Goal: Communication & Community: Answer question/provide support

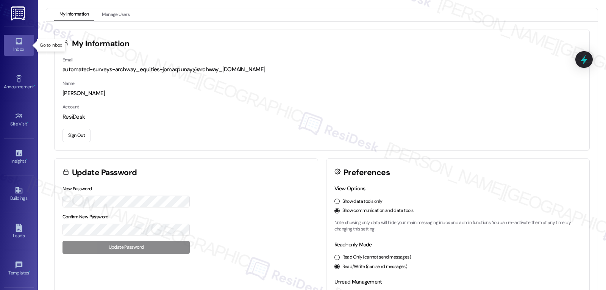
click at [19, 44] on icon at bounding box center [19, 41] width 6 height 6
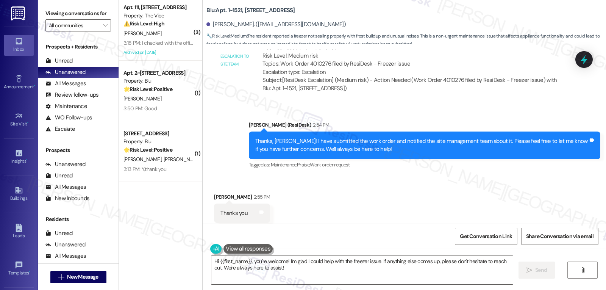
scroll to position [1312, 0]
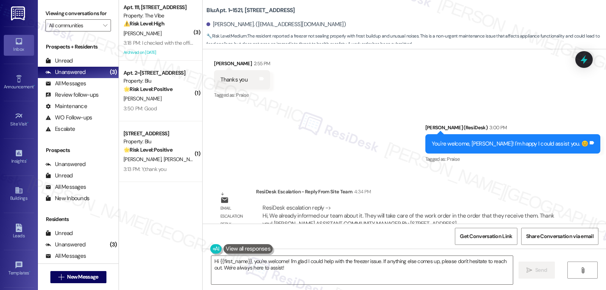
drag, startPoint x: 249, startPoint y: 264, endPoint x: 501, endPoint y: 308, distance: 255.8
click at [501, 289] on html "Inbox Go to Inbox Announcement • Send A Text Announcement Site Visit • Go to Si…" at bounding box center [303, 145] width 606 height 290
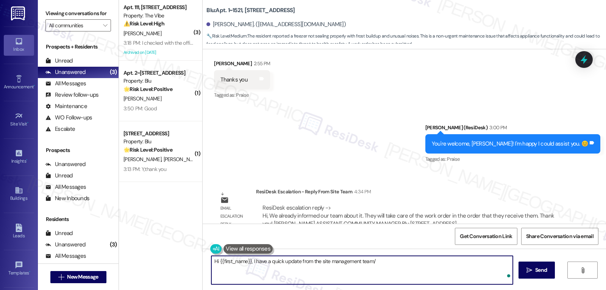
paste textarea "We’ve already let our team know about your work order, and they’ll take care of…"
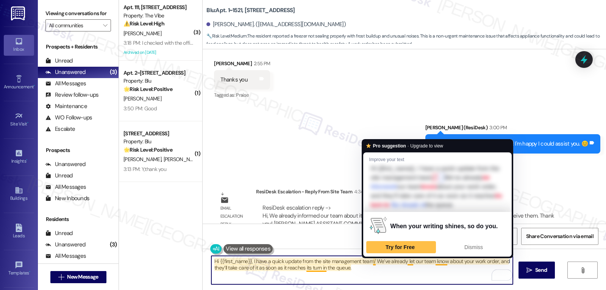
click at [369, 262] on textarea "Hi {{first_name}}, I have a quick update from the site management team/ We’ve a…" at bounding box center [362, 270] width 302 height 28
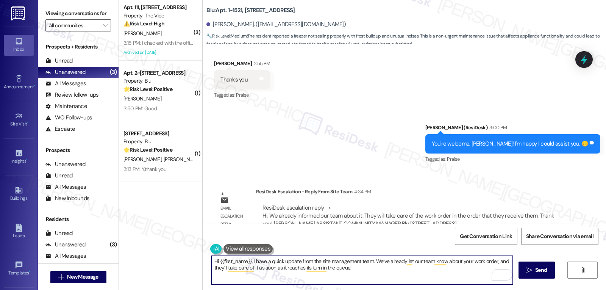
click at [380, 278] on textarea "Hi {{first_name}}, I have a quick update from the site management team. We’ve a…" at bounding box center [362, 270] width 302 height 28
type textarea "Hi {{first_name}}, I have a quick update from the site management team. We’ve a…"
click at [544, 275] on button " Send" at bounding box center [537, 269] width 37 height 17
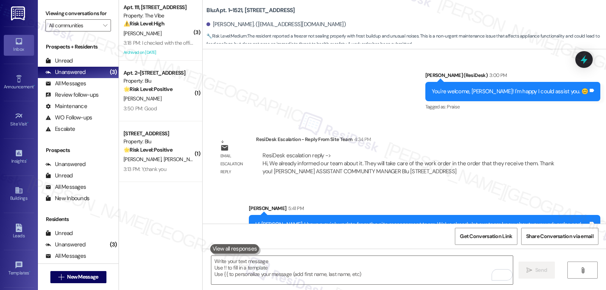
scroll to position [1373, 0]
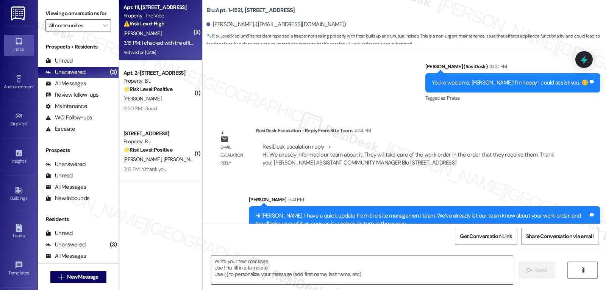
type textarea "Fetching suggested responses. Please feel free to read through the conversation…"
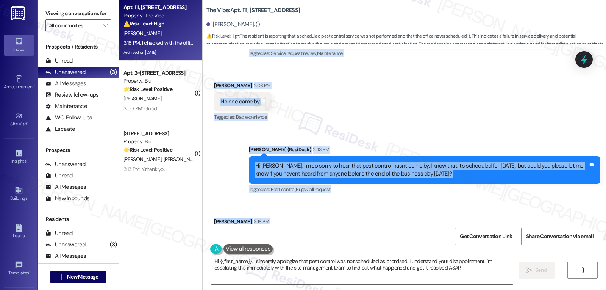
scroll to position [8441, 0]
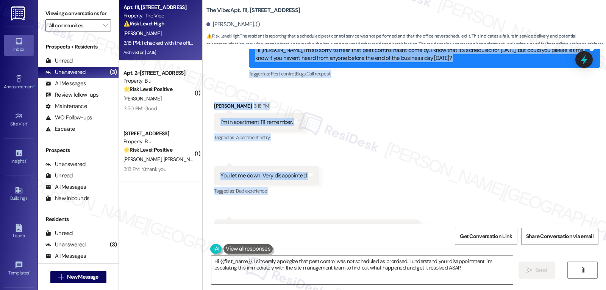
drag, startPoint x: 243, startPoint y: 93, endPoint x: 415, endPoint y: 195, distance: 200.3
click at [415, 195] on div "Lease started [DATE] 8:00 PM Survey, sent via SMS Residesk Automated Survey [DA…" at bounding box center [405, 136] width 404 height 174
copy div "Residesk Automated Survey 12:19 PM Hi [PERSON_NAME]! I'm checking in on your la…"
click at [249, 267] on textarea "Hi {{first_name}}, I sincerely apologize that pest control was not scheduled as…" at bounding box center [362, 270] width 302 height 28
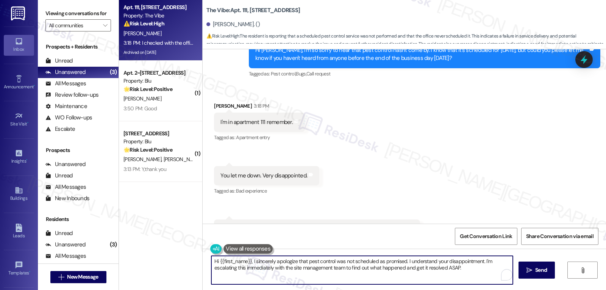
paste textarea "I’m really sorry to hear this, [PERSON_NAME], and I understand why you’re disap…"
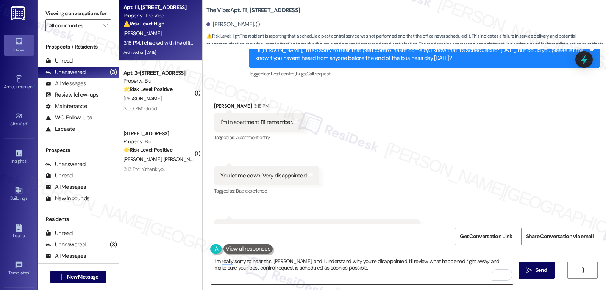
click at [360, 267] on textarea "I’m really sorry to hear this, [PERSON_NAME], and I understand why you’re disap…" at bounding box center [362, 270] width 302 height 28
paste textarea "I’ll look into why the appointment wasn’t scheduled and make sure it’s set up p…"
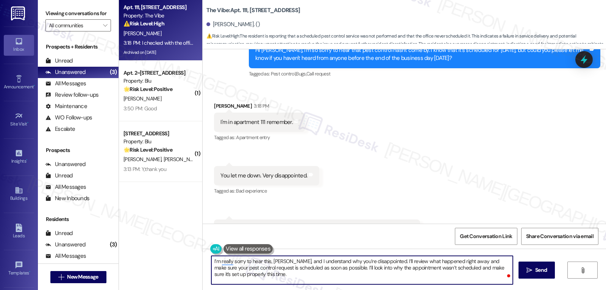
drag, startPoint x: 383, startPoint y: 261, endPoint x: 479, endPoint y: 308, distance: 106.4
click at [479, 289] on html "Inbox Go to Inbox Announcement • Send A Text Announcement Site Visit • Go to Si…" at bounding box center [303, 145] width 606 height 290
paste textarea "To enrich screen reader interactions, please activate Accessibility in Grammarl…"
click at [339, 273] on textarea "I’m really sorry to hear this, [PERSON_NAME], and I understand why you’re disap…" at bounding box center [362, 270] width 302 height 28
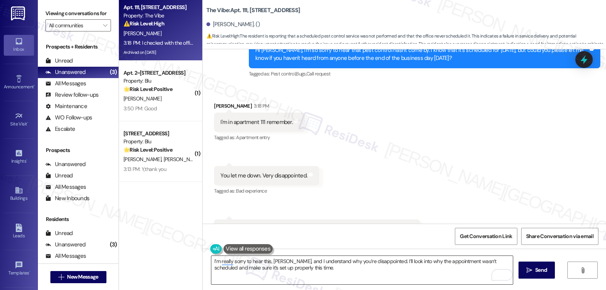
click at [336, 270] on textarea "I’m really sorry to hear this, [PERSON_NAME], and I understand why you’re disap…" at bounding box center [362, 270] width 302 height 28
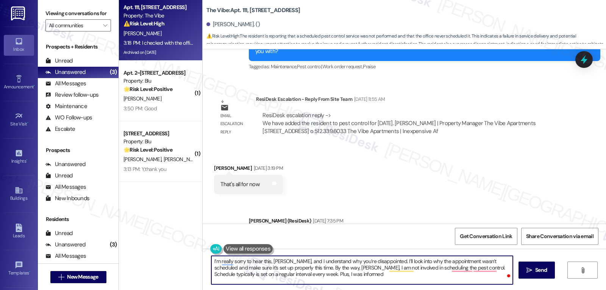
scroll to position [7910, 0]
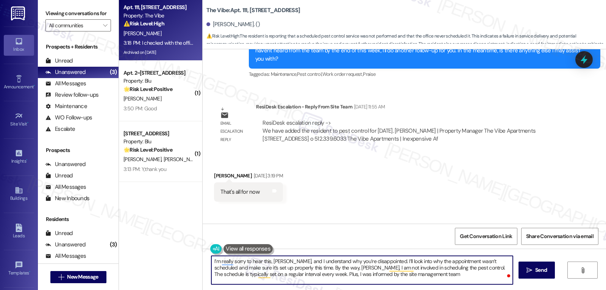
click at [400, 275] on textarea "I’m really sorry to hear this, [PERSON_NAME], and I understand why you’re disap…" at bounding box center [362, 270] width 302 height 28
click at [388, 281] on textarea "I’m really sorry to hear this, [PERSON_NAME], and I understand why you’re disap…" at bounding box center [362, 270] width 302 height 28
click at [385, 282] on textarea "I’m really sorry to hear this, [PERSON_NAME], and I understand why you’re disap…" at bounding box center [362, 270] width 302 height 28
paste textarea "— I understand why you’re disappointed. I don’t personally handle pest control …"
drag, startPoint x: 286, startPoint y: 259, endPoint x: 299, endPoint y: 259, distance: 12.5
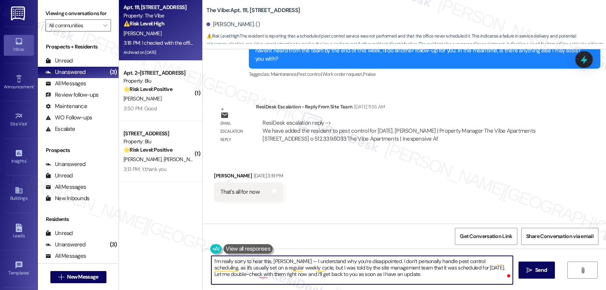
click at [286, 259] on textarea "I’m really sorry to hear this, [PERSON_NAME] — I understand why you’re disappoi…" at bounding box center [362, 270] width 302 height 28
click at [457, 267] on textarea "I’m really sorry to hear this, [PERSON_NAME]. I understand why you’re disappoin…" at bounding box center [362, 270] width 302 height 28
click at [466, 277] on textarea "I’m really sorry to hear this, [PERSON_NAME]. I understand why you’re disappoin…" at bounding box center [362, 270] width 302 height 28
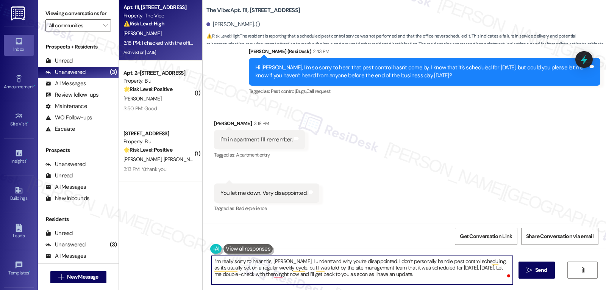
scroll to position [8441, 0]
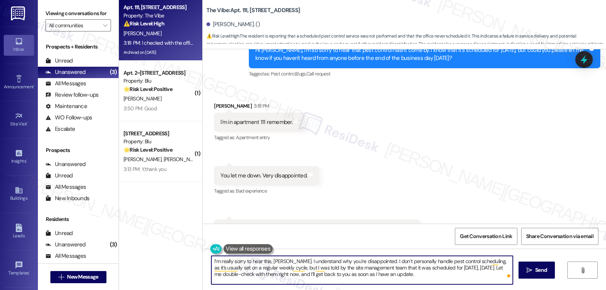
click at [411, 279] on textarea "I’m really sorry to hear this, [PERSON_NAME]. I understand why you’re disappoin…" at bounding box center [362, 270] width 302 height 28
type textarea "I’m really sorry to hear this, [PERSON_NAME]. I understand why you’re disappoin…"
click at [542, 266] on span "Send" at bounding box center [541, 270] width 12 height 8
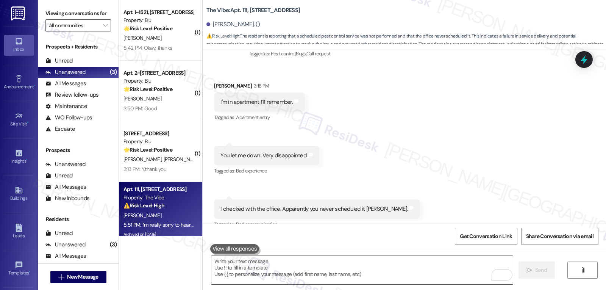
scroll to position [8510, 0]
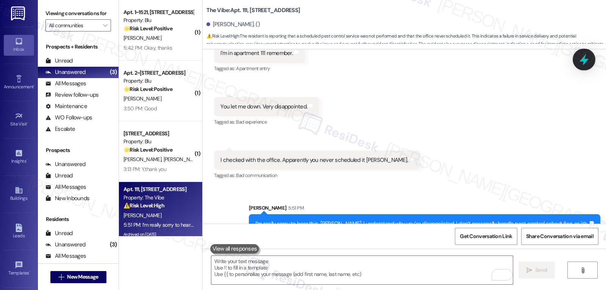
click at [587, 65] on icon at bounding box center [584, 59] width 13 height 13
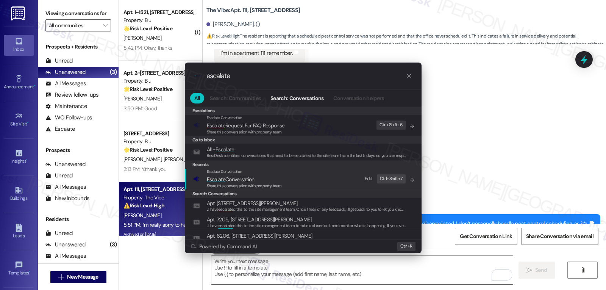
type input "escalate"
click at [254, 183] on span "Share this conversation with property team" at bounding box center [244, 185] width 75 height 5
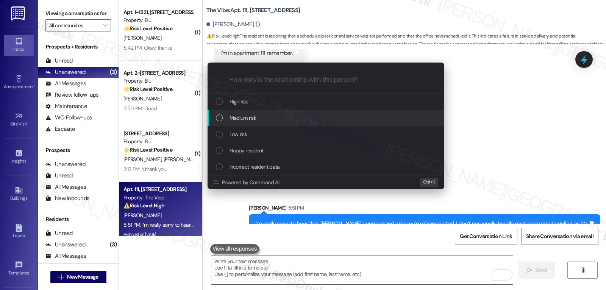
click at [255, 119] on span "Medium risk" at bounding box center [243, 118] width 27 height 8
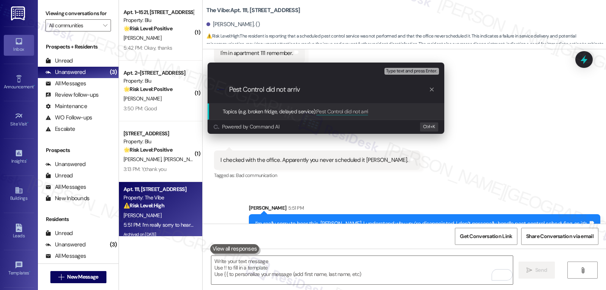
type input "Pest Control did not arrive"
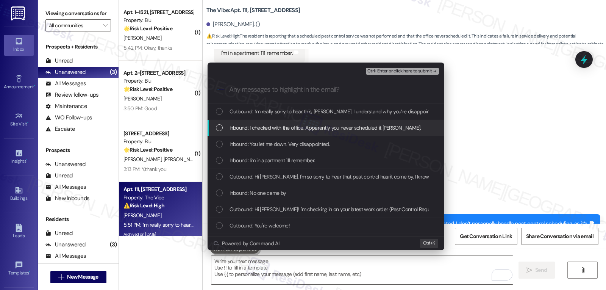
click at [220, 127] on div "List of options" at bounding box center [219, 127] width 7 height 7
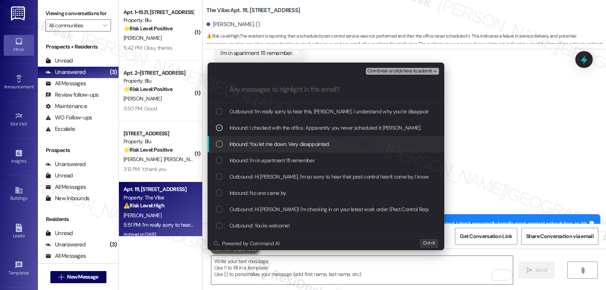
click at [225, 141] on div "Inbound: You let me down. Very disappointed." at bounding box center [327, 144] width 222 height 8
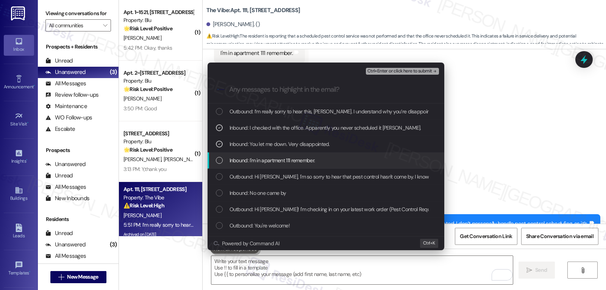
click at [221, 162] on div "List of options" at bounding box center [219, 160] width 7 height 7
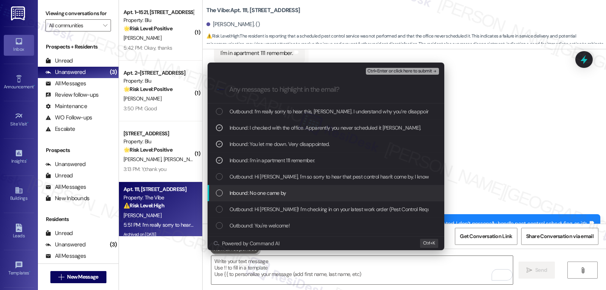
click at [221, 197] on div "Inbound: No one came by" at bounding box center [327, 193] width 222 height 8
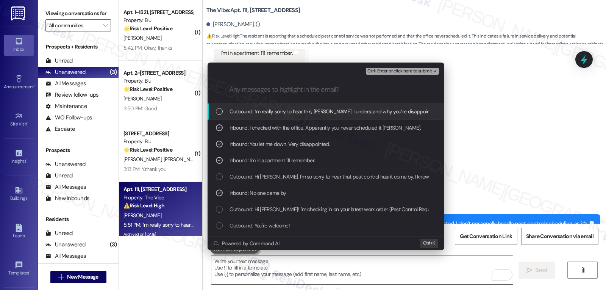
click at [406, 75] on div "Ctrl+Enter or click here to submit" at bounding box center [403, 71] width 75 height 10
click at [408, 71] on span "Ctrl+Enter or click here to submit" at bounding box center [400, 71] width 65 height 5
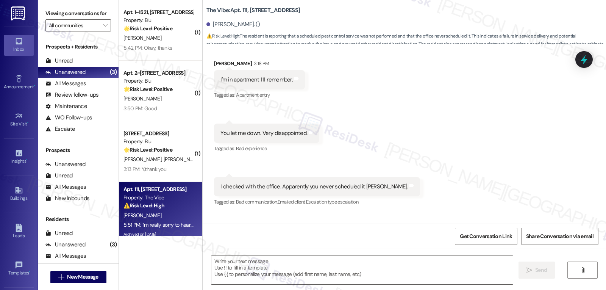
scroll to position [8440, 0]
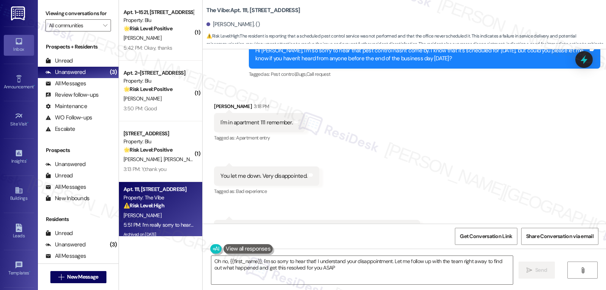
type textarea "Oh no, {{first_name}}, I'm so sorry to hear that! I understand your disappointm…"
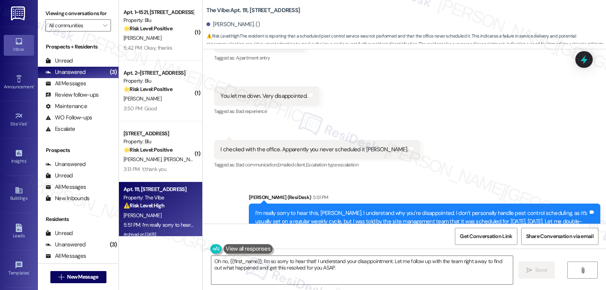
scroll to position [8521, 0]
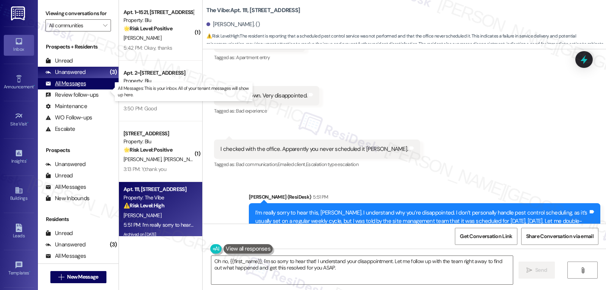
click at [74, 88] on div "All Messages" at bounding box center [65, 84] width 41 height 8
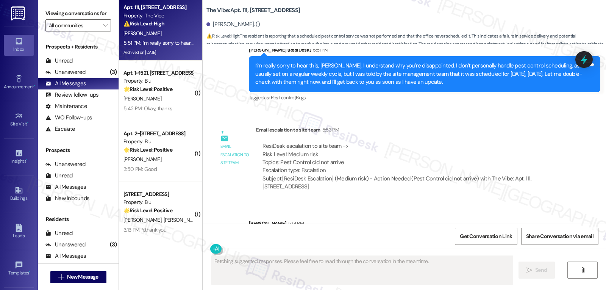
scroll to position [8683, 0]
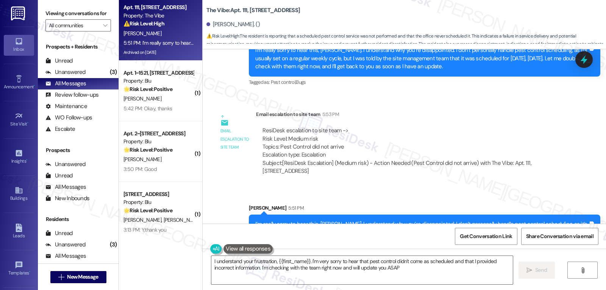
type textarea "I understand your frustration, {{first_name}}. I'm very sorry to hear that pest…"
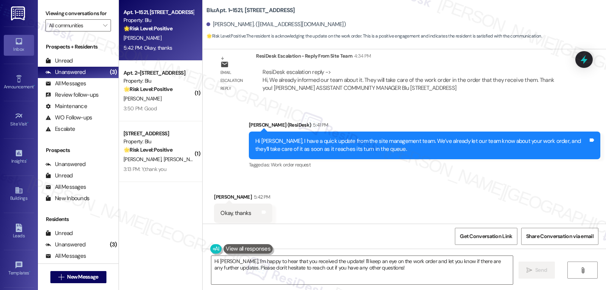
scroll to position [1448, 0]
click at [214, 192] on div "[PERSON_NAME] 5:42 PM" at bounding box center [243, 197] width 58 height 11
click at [214, 192] on div "Victor Cooper 5:42 PM" at bounding box center [243, 197] width 58 height 11
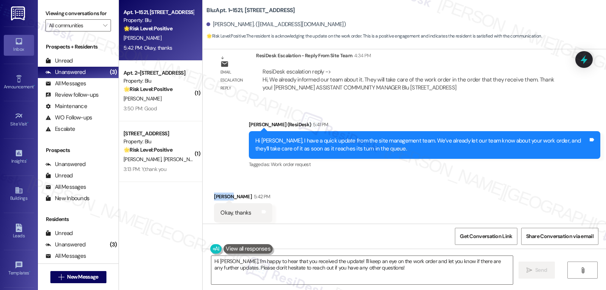
copy div "Victor"
click at [279, 269] on textarea "Hi Victor, I'm happy to hear that you received the update! I'll keep an eye on …" at bounding box center [362, 270] width 302 height 28
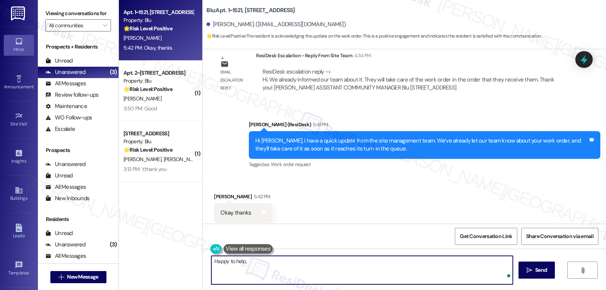
paste textarea "Victor"
type textarea "Happy to help, Victor!"
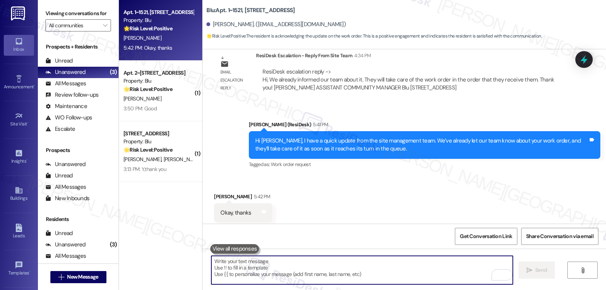
scroll to position [1448, 0]
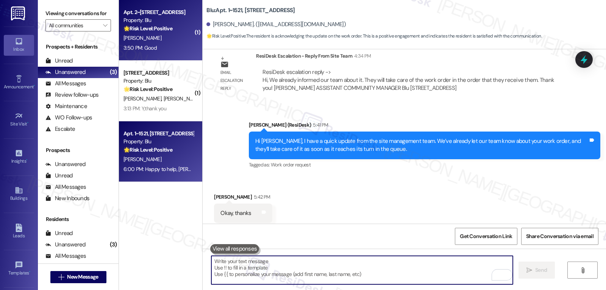
click at [135, 39] on span "[PERSON_NAME]" at bounding box center [143, 37] width 38 height 7
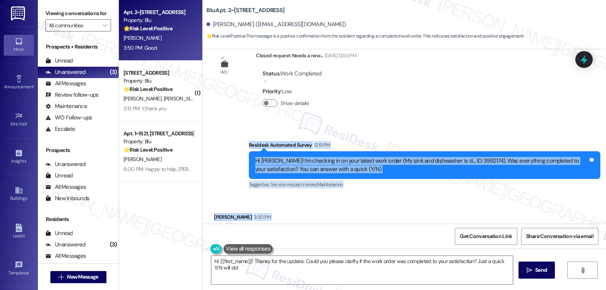
scroll to position [356, 0]
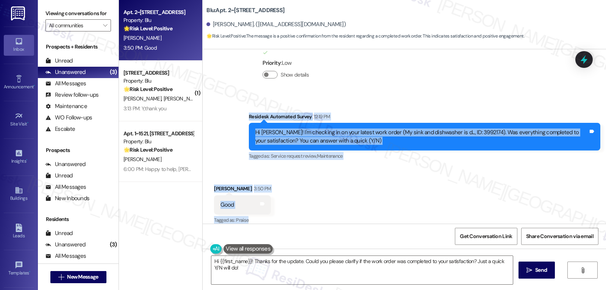
drag, startPoint x: 248, startPoint y: 188, endPoint x: 275, endPoint y: 217, distance: 40.2
click at [275, 217] on div "WO Lease started Feb 24, 2025 at 7:00 PM Show details Announcement, sent via SM…" at bounding box center [405, 136] width 404 height 174
copy div "Residesk Automated Survey 12:19 PM Hi Liliana! I'm checking in on your latest w…"
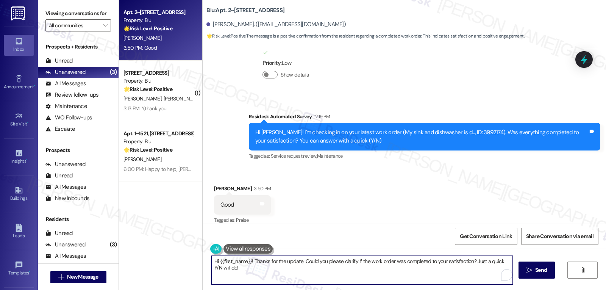
drag, startPoint x: 482, startPoint y: 265, endPoint x: 533, endPoint y: 288, distance: 55.3
click at [533, 288] on div "Hi {{first_name}}! Thanks for the update. Could you please clarify if the work …" at bounding box center [405, 277] width 404 height 57
paste textarea "If you ever have any questions or need support, don’t hesitate to reach out. I’…"
type textarea "Hi {{first_name}}! Thanks for the update. Could you please clarify if the work …"
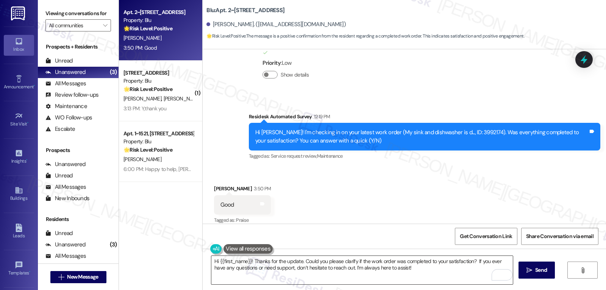
click at [416, 275] on textarea "Hi {{first_name}}! Thanks for the update. Could you please clarify if the work …" at bounding box center [362, 270] width 302 height 28
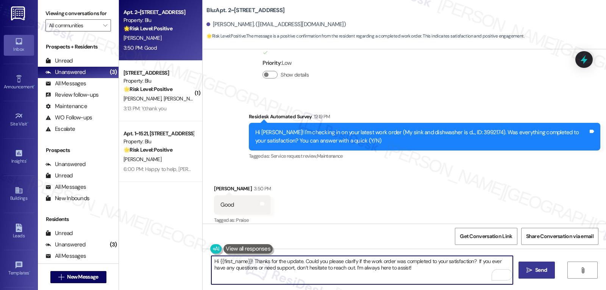
click at [535, 275] on button " Send" at bounding box center [537, 269] width 37 height 17
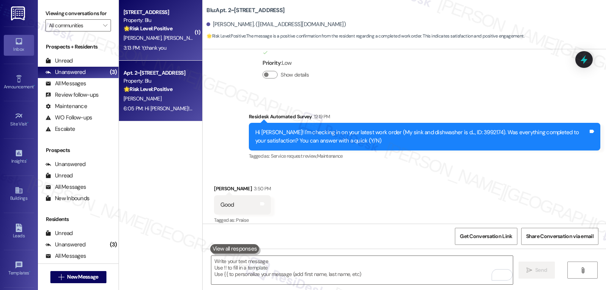
click at [144, 45] on div "3:13 PM: Y,thank you 3:13 PM: Y,thank you" at bounding box center [145, 47] width 43 height 7
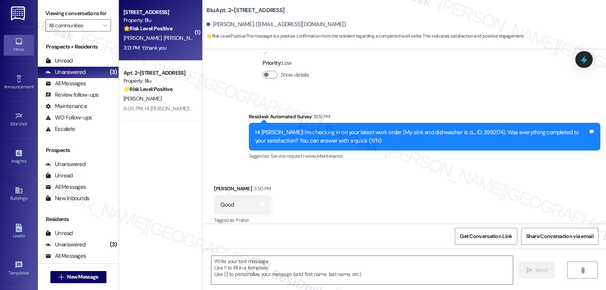
type textarea "Fetching suggested responses. Please feel free to read through the conversation…"
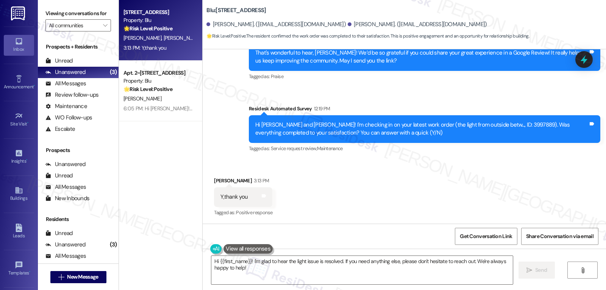
scroll to position [449, 0]
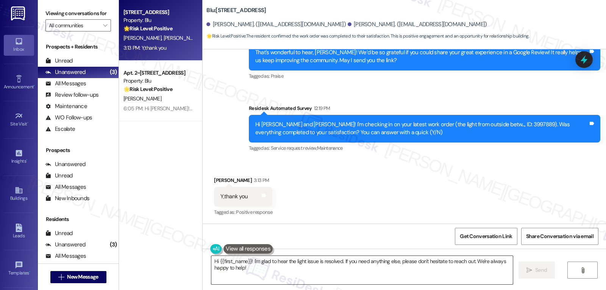
click at [257, 278] on textarea "Hi {{first_name}}! I'm glad to hear the light issue is resolved. If you need an…" at bounding box center [362, 270] width 302 height 28
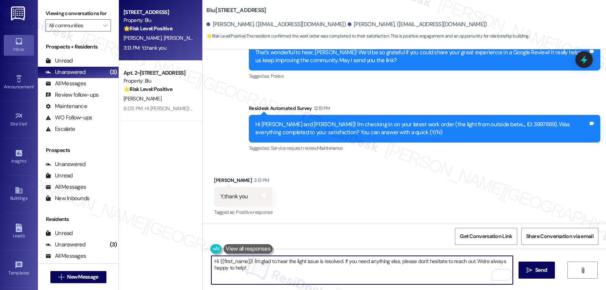
drag, startPoint x: 214, startPoint y: 259, endPoint x: 245, endPoint y: 261, distance: 30.4
click at [245, 261] on textarea "Hi {{first_name}}! I'm glad to hear the light issue is resolved. If you need an…" at bounding box center [362, 270] width 302 height 28
click at [358, 272] on textarea "Hi Linda! I'm glad to hear the light issue is resolved. If you need anything el…" at bounding box center [362, 270] width 302 height 28
type textarea "Hi Linda! I'm glad to hear the light issue is resolved. If you need anything el…"
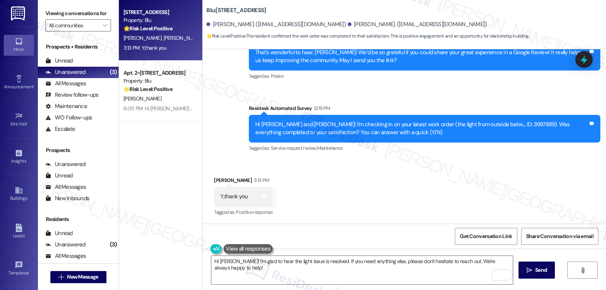
click at [447, 202] on div "Received via SMS Linda Luna 3:13 PM Y,thank you Tags and notes Tagged as: Posit…" at bounding box center [405, 191] width 404 height 64
click at [393, 276] on textarea "Hi Linda! I'm glad to hear the light issue is resolved. If you need anything el…" at bounding box center [362, 270] width 302 height 28
click at [544, 261] on div "Hi Linda! I'm glad to hear the light issue is resolved. If you need anything el…" at bounding box center [405, 277] width 404 height 57
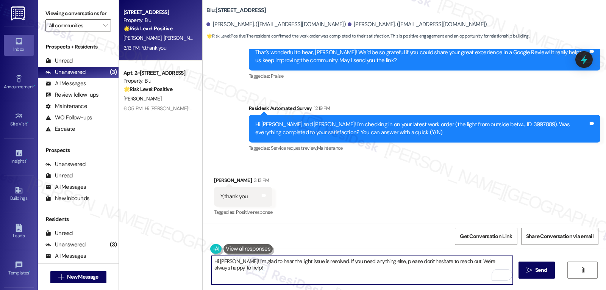
click at [425, 261] on textarea "Hi Linda! I'm glad to hear the light issue is resolved. If you need anything el…" at bounding box center [362, 270] width 302 height 28
click at [307, 278] on textarea "Hi Linda! I'm glad to hear the light issue is resolved. If you need anything el…" at bounding box center [362, 270] width 302 height 28
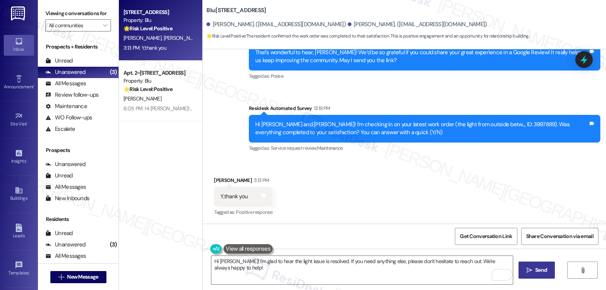
click at [545, 267] on span "Send" at bounding box center [541, 270] width 12 height 8
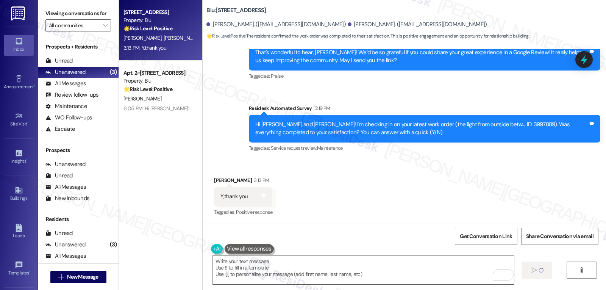
scroll to position [449, 0]
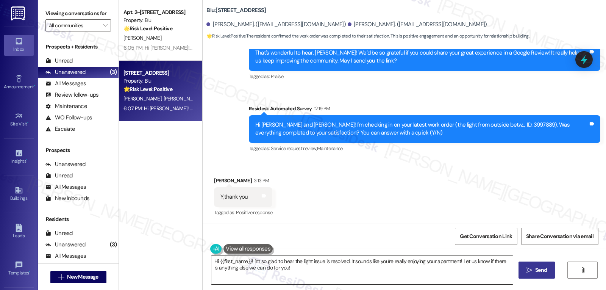
drag, startPoint x: 269, startPoint y: 263, endPoint x: 274, endPoint y: 258, distance: 7.3
click at [270, 263] on textarea "Hi {{first_name}}! I'm so glad to hear the light issue is resolved. It sounds l…" at bounding box center [362, 270] width 302 height 28
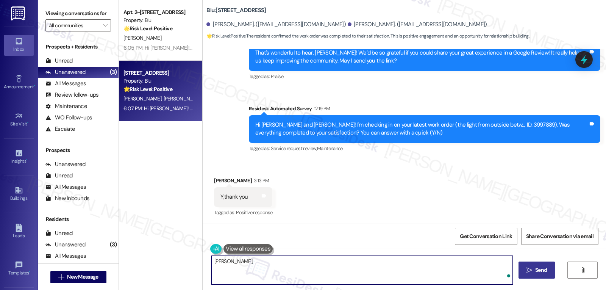
paste textarea "how are things going at {{property}}? Has it been everything you were looking f…"
type textarea "Linda, how are things going at {{property}}? Has it been everything you were lo…"
click at [539, 274] on span "Send" at bounding box center [541, 270] width 12 height 8
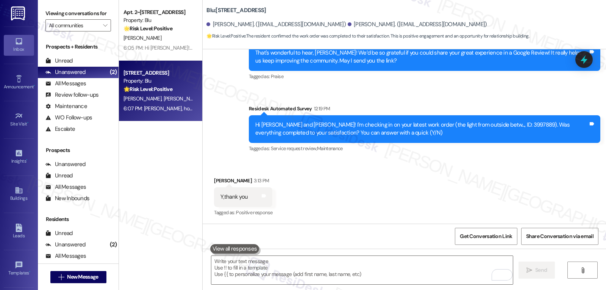
scroll to position [555, 0]
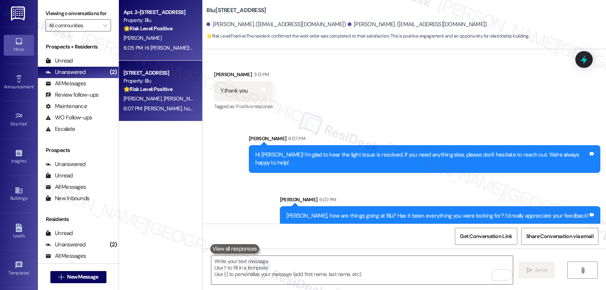
click at [163, 52] on div "6:05 PM: Hi Liliana! Thanks for the update. Could you please clarify if the wor…" at bounding box center [159, 47] width 72 height 9
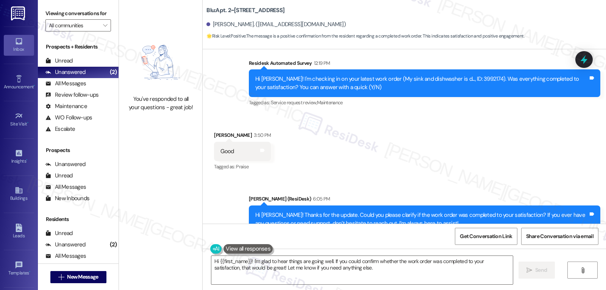
scroll to position [428, 0]
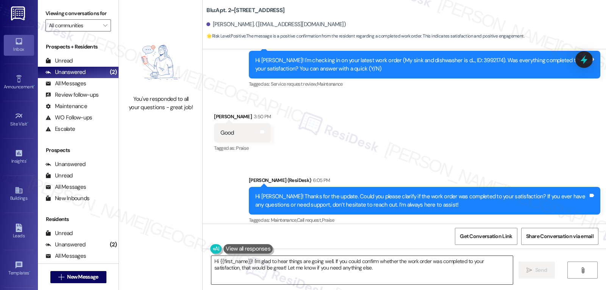
click at [252, 267] on textarea "Hi {{first_name}}! I'm glad to hear things are going well. If you could confirm…" at bounding box center [362, 270] width 302 height 28
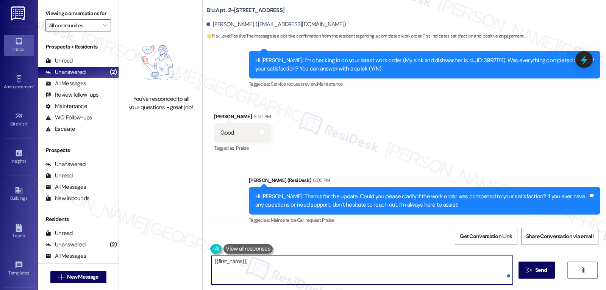
paste textarea "I hope you’ve been loving your time at {{property}}! Has it lived up to what yo…"
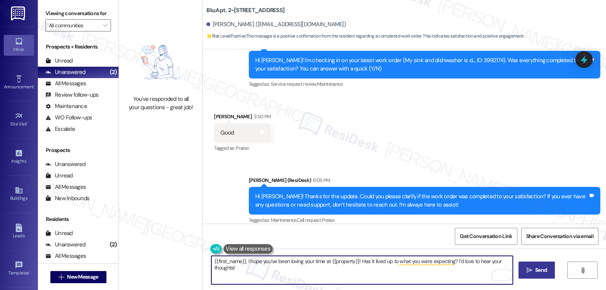
type textarea "{{first_name}}, I hope you’ve been loving your time at {{property}}! Has it liv…"
click at [551, 274] on button " Send" at bounding box center [537, 269] width 37 height 17
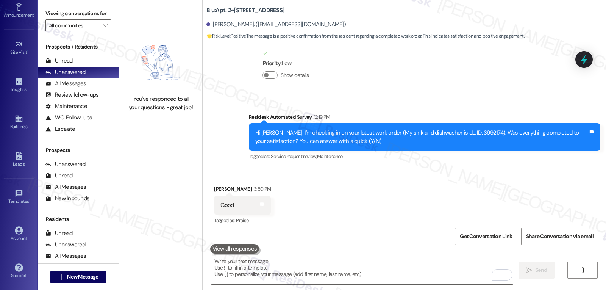
scroll to position [481, 0]
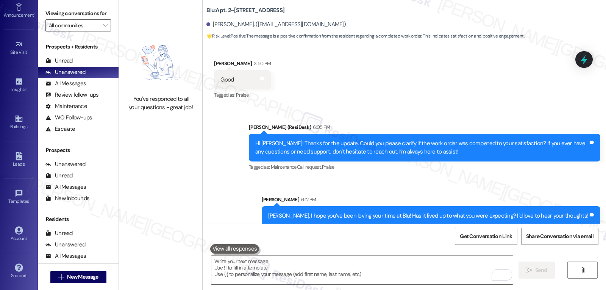
click at [131, 148] on div "You've responded to all your questions - great job!" at bounding box center [160, 145] width 83 height 290
click at [21, 230] on icon at bounding box center [19, 230] width 8 height 8
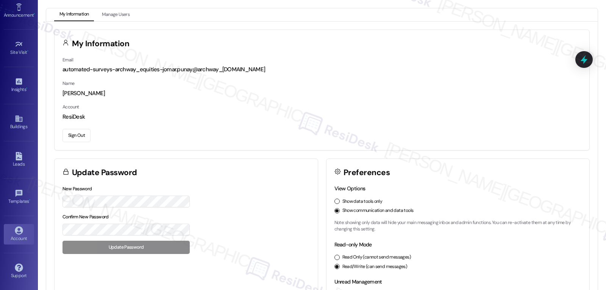
click at [86, 135] on button "Sign Out" at bounding box center [77, 135] width 28 height 13
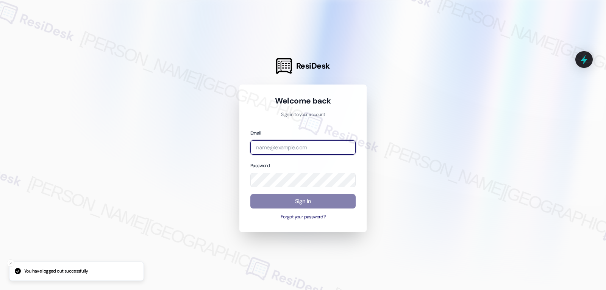
click at [330, 148] on input "email" at bounding box center [302, 147] width 105 height 15
paste input "automated-surveys-birchstone_residential-jomar.punay@birchstone_residential.com"
type input "automated-surveys-birchstone_residential-jomar.punay@birchstone_residential.com"
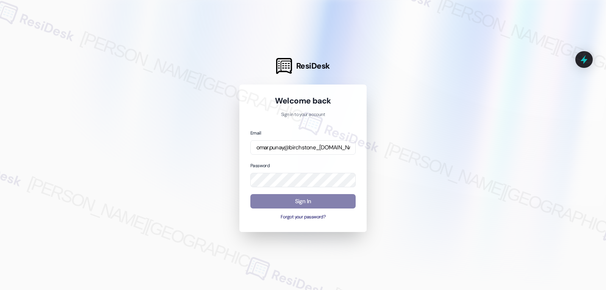
click at [499, 172] on div at bounding box center [303, 145] width 606 height 290
click at [210, 208] on div at bounding box center [303, 145] width 606 height 290
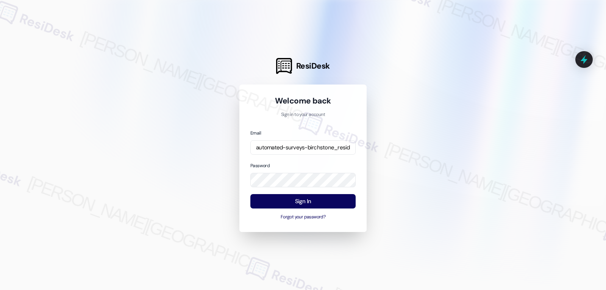
click at [457, 199] on div at bounding box center [303, 145] width 606 height 290
click at [343, 199] on button "Sign In" at bounding box center [302, 201] width 105 height 15
